Goal: Task Accomplishment & Management: Use online tool/utility

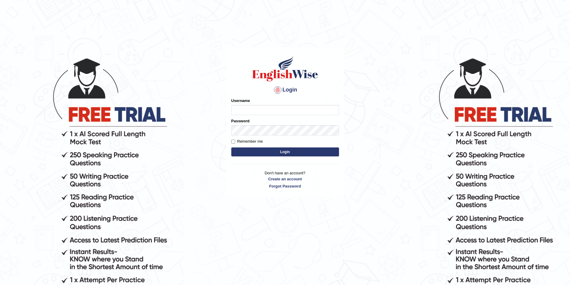
click at [263, 107] on input "Username" at bounding box center [285, 110] width 108 height 10
type input "mohdbilal"
click at [231, 148] on button "Login" at bounding box center [285, 152] width 108 height 9
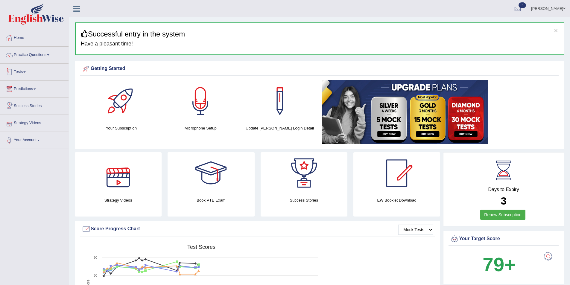
click at [22, 68] on link "Tests" at bounding box center [34, 71] width 68 height 15
click at [25, 96] on link "Take Mock Test" at bounding box center [39, 96] width 56 height 11
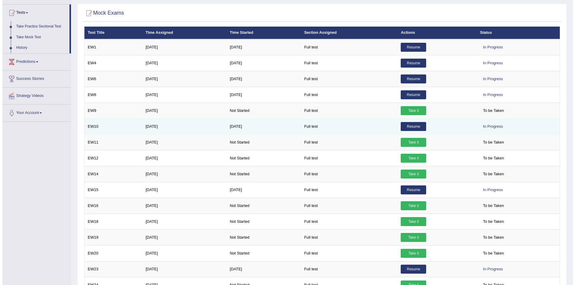
scroll to position [60, 0]
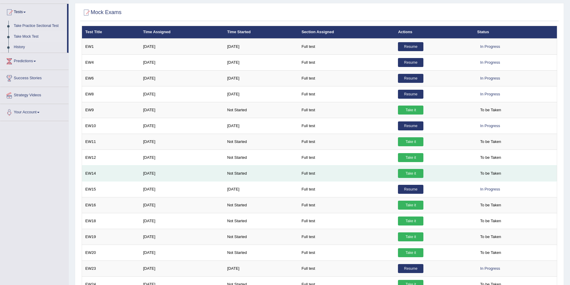
click at [412, 177] on link "Take it" at bounding box center [410, 173] width 25 height 9
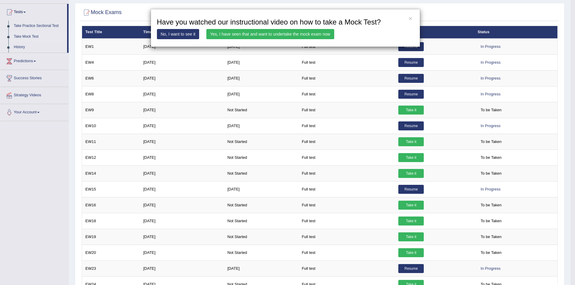
click at [263, 31] on link "Yes, I have seen that and want to undertake the mock exam now" at bounding box center [270, 34] width 128 height 10
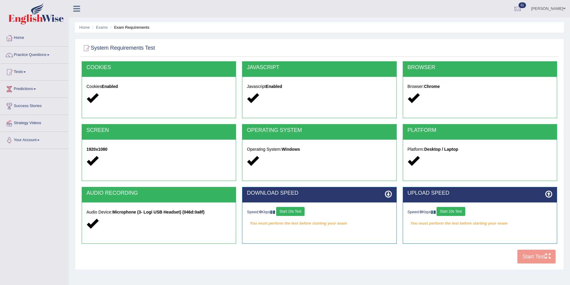
click at [298, 209] on button "Start 10s Test" at bounding box center [290, 211] width 28 height 9
click at [448, 212] on button "Start 10s Test" at bounding box center [451, 211] width 28 height 9
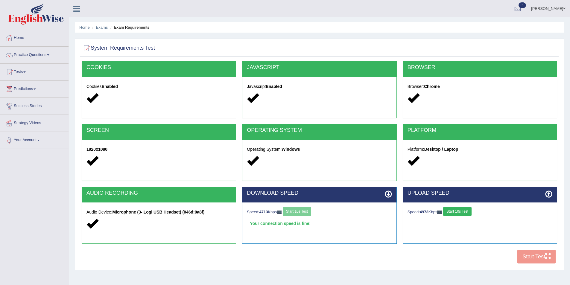
click at [462, 215] on button "Start 10s Test" at bounding box center [457, 211] width 28 height 9
click at [534, 251] on button "Start Test" at bounding box center [537, 257] width 38 height 14
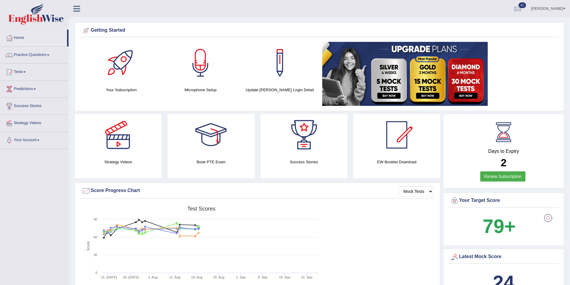
click at [552, 7] on link "[PERSON_NAME]" at bounding box center [548, 8] width 43 height 16
click at [526, 70] on ul "Username: mohdbilal Access Type: Online Subscription: Diamond Package Log out" at bounding box center [537, 54] width 65 height 73
click at [552, 12] on link "Mohammad Bilal" at bounding box center [548, 8] width 43 height 16
click at [522, 77] on link "Log out" at bounding box center [537, 84] width 65 height 14
